Goal: Task Accomplishment & Management: Manage account settings

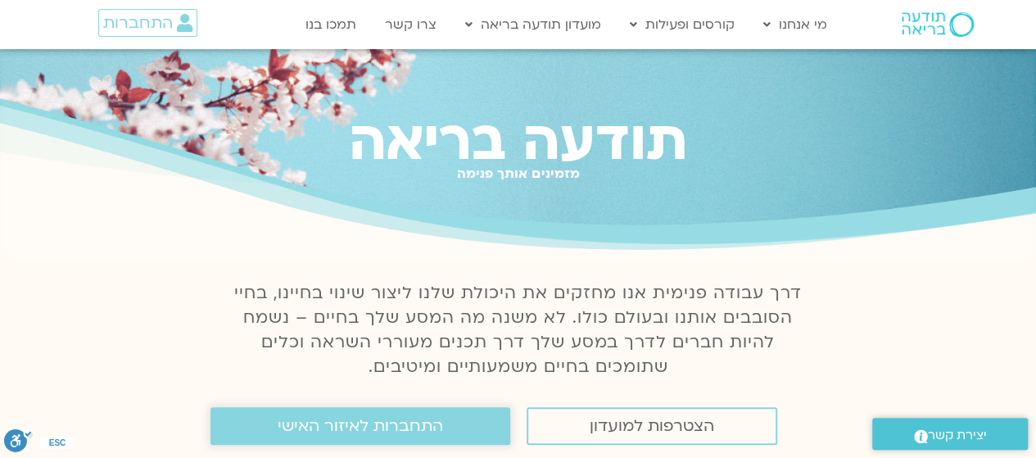
click at [356, 427] on span "התחברות לאיזור האישי" at bounding box center [360, 426] width 165 height 18
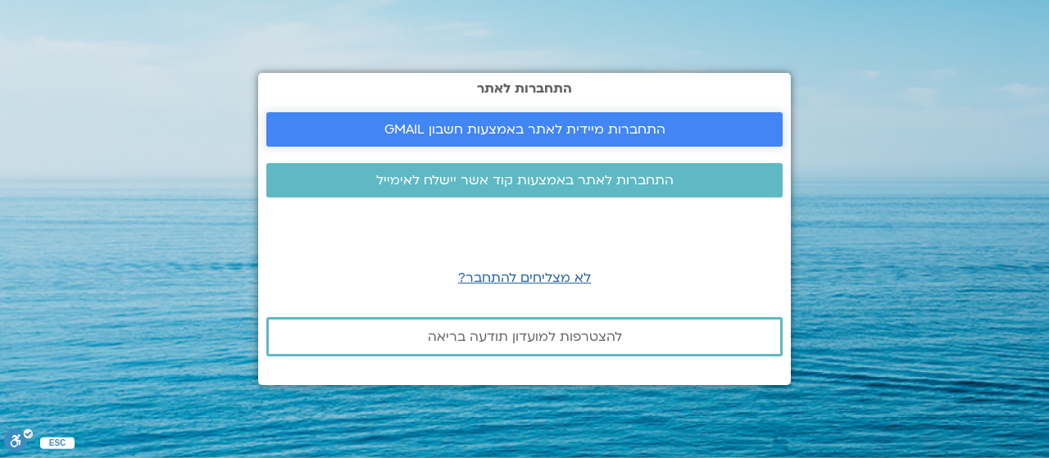
click at [524, 128] on span "התחברות מיידית לאתר באמצעות חשבון GMAIL" at bounding box center [524, 129] width 281 height 15
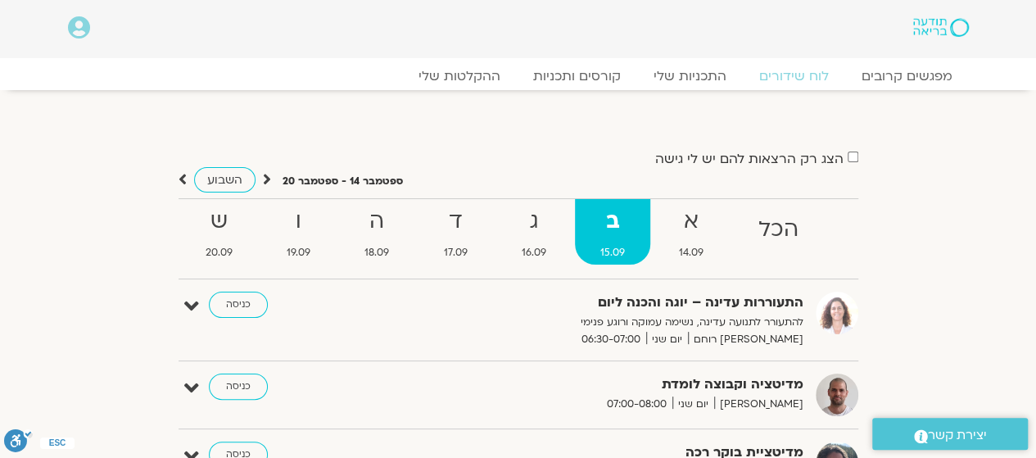
drag, startPoint x: 245, startPoint y: 299, endPoint x: 518, endPoint y: 311, distance: 273.1
click at [247, 297] on link "כניסה" at bounding box center [238, 305] width 59 height 26
